Goal: Task Accomplishment & Management: Manage account settings

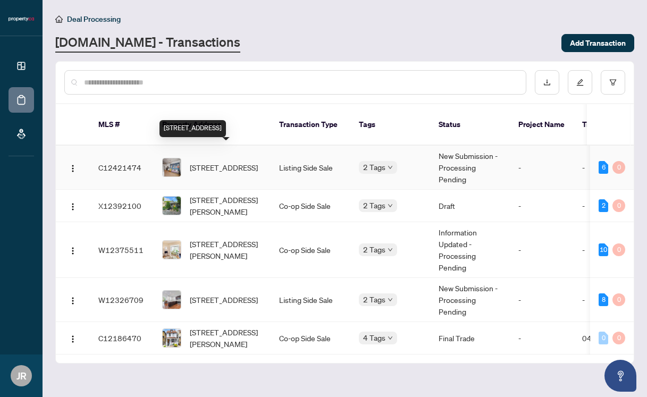
click at [231, 163] on span "[STREET_ADDRESS]" at bounding box center [224, 168] width 68 height 12
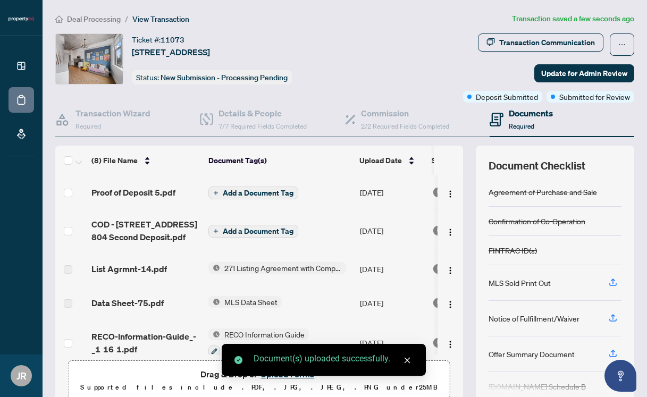
click at [243, 194] on span "Add a Document Tag" at bounding box center [258, 192] width 71 height 7
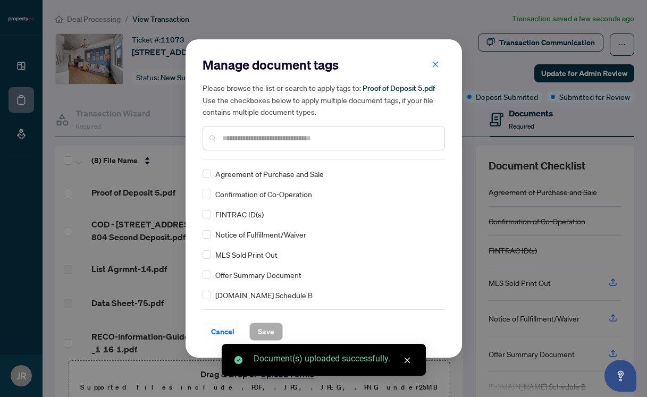
click at [238, 139] on input "text" at bounding box center [329, 138] width 214 height 12
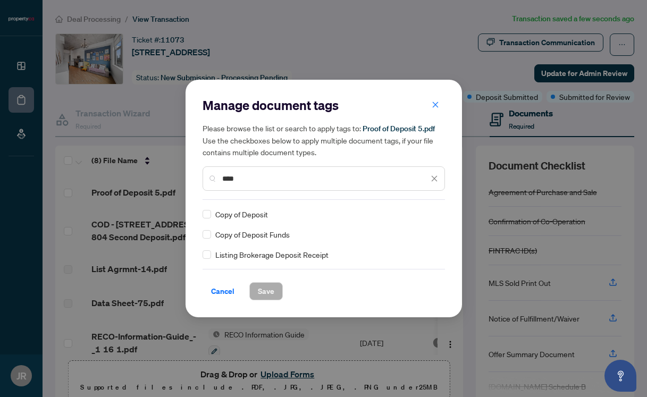
type input "****"
click at [212, 214] on div "Copy of Deposit" at bounding box center [320, 214] width 236 height 12
click at [266, 288] on span "Save" at bounding box center [266, 291] width 16 height 17
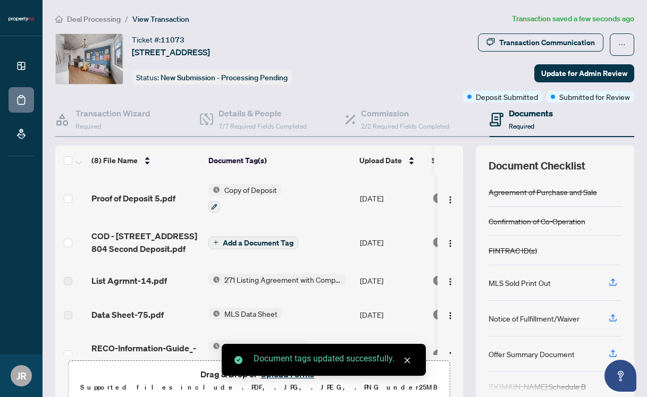
click at [248, 239] on span "Add a Document Tag" at bounding box center [258, 242] width 71 height 7
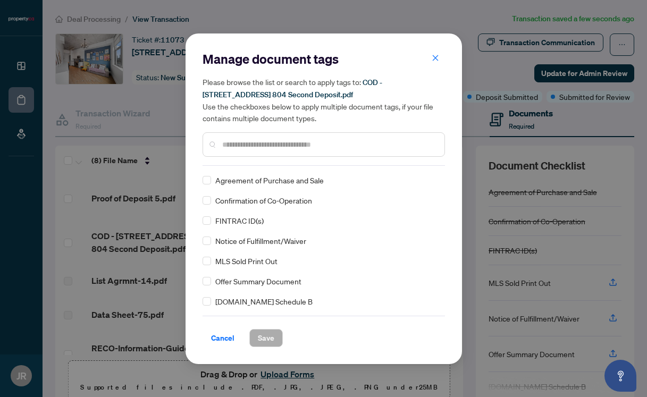
click at [240, 143] on input "text" at bounding box center [329, 145] width 214 height 12
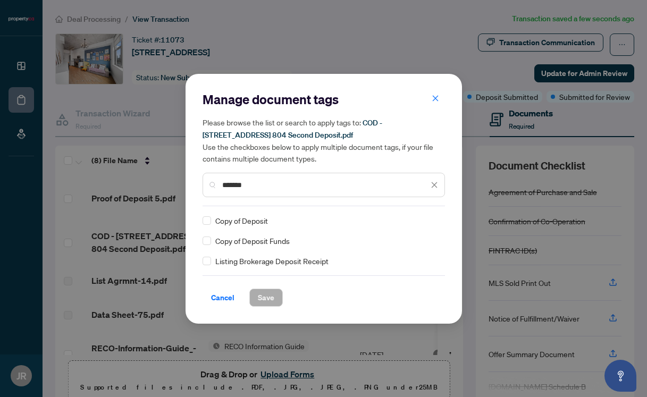
type input "*******"
click at [265, 295] on span "Save" at bounding box center [266, 297] width 16 height 17
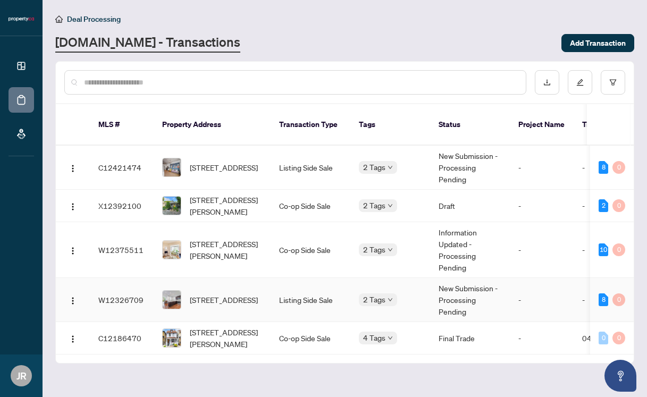
click at [215, 294] on span "[STREET_ADDRESS]" at bounding box center [224, 300] width 68 height 12
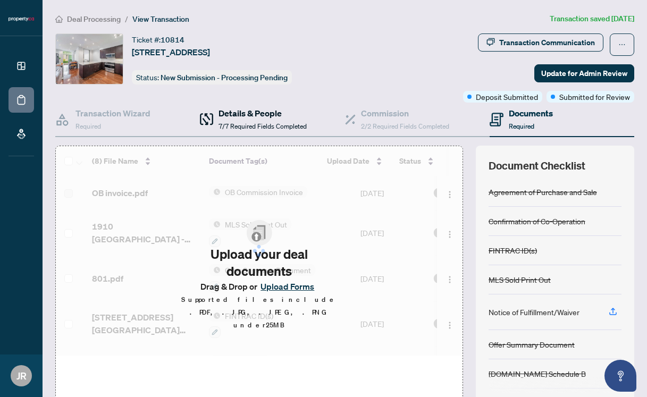
click at [256, 109] on h4 "Details & People" at bounding box center [262, 113] width 88 height 13
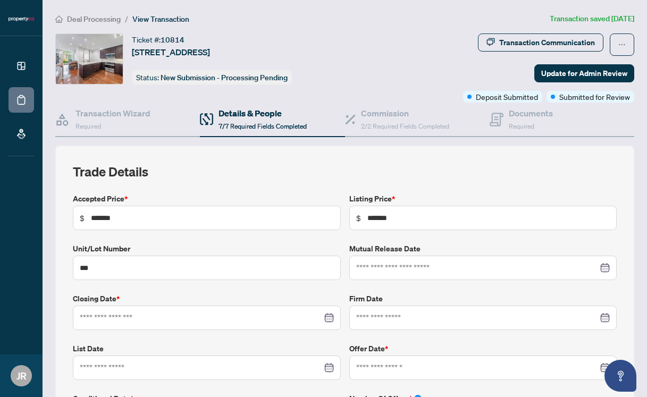
type input "**********"
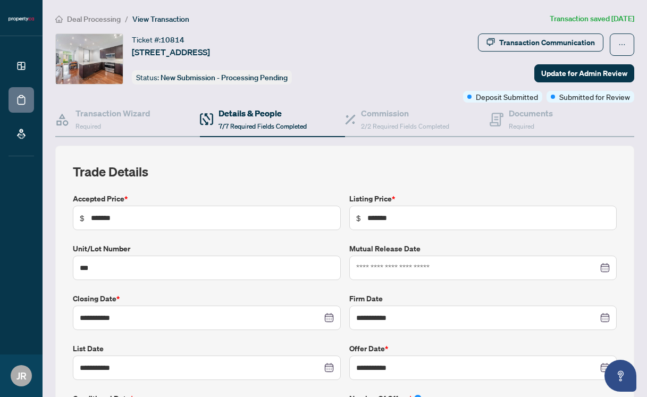
scroll to position [622, 0]
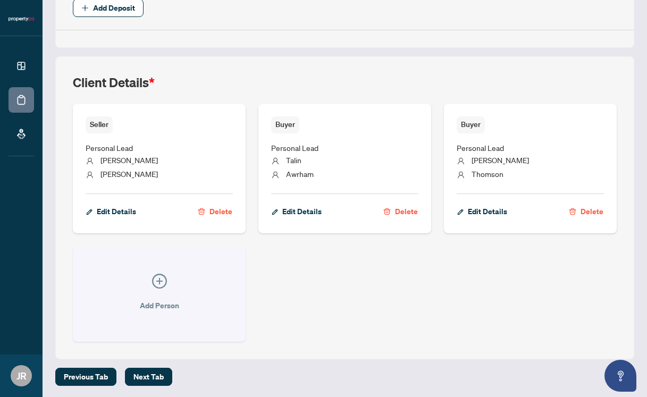
click at [155, 280] on icon "plus-circle" at bounding box center [159, 281] width 15 height 15
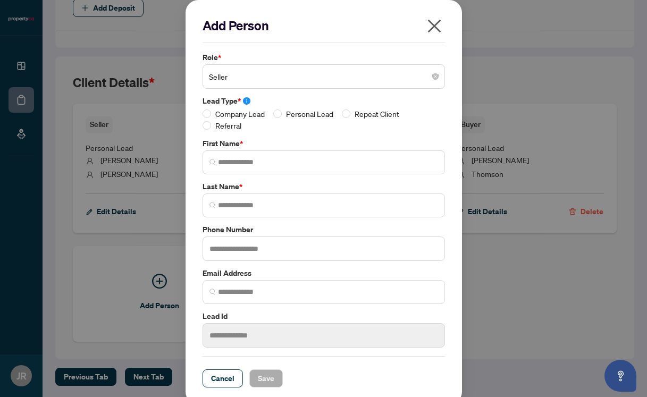
click at [426, 27] on icon "close" at bounding box center [434, 26] width 17 height 17
